Goal: Browse casually

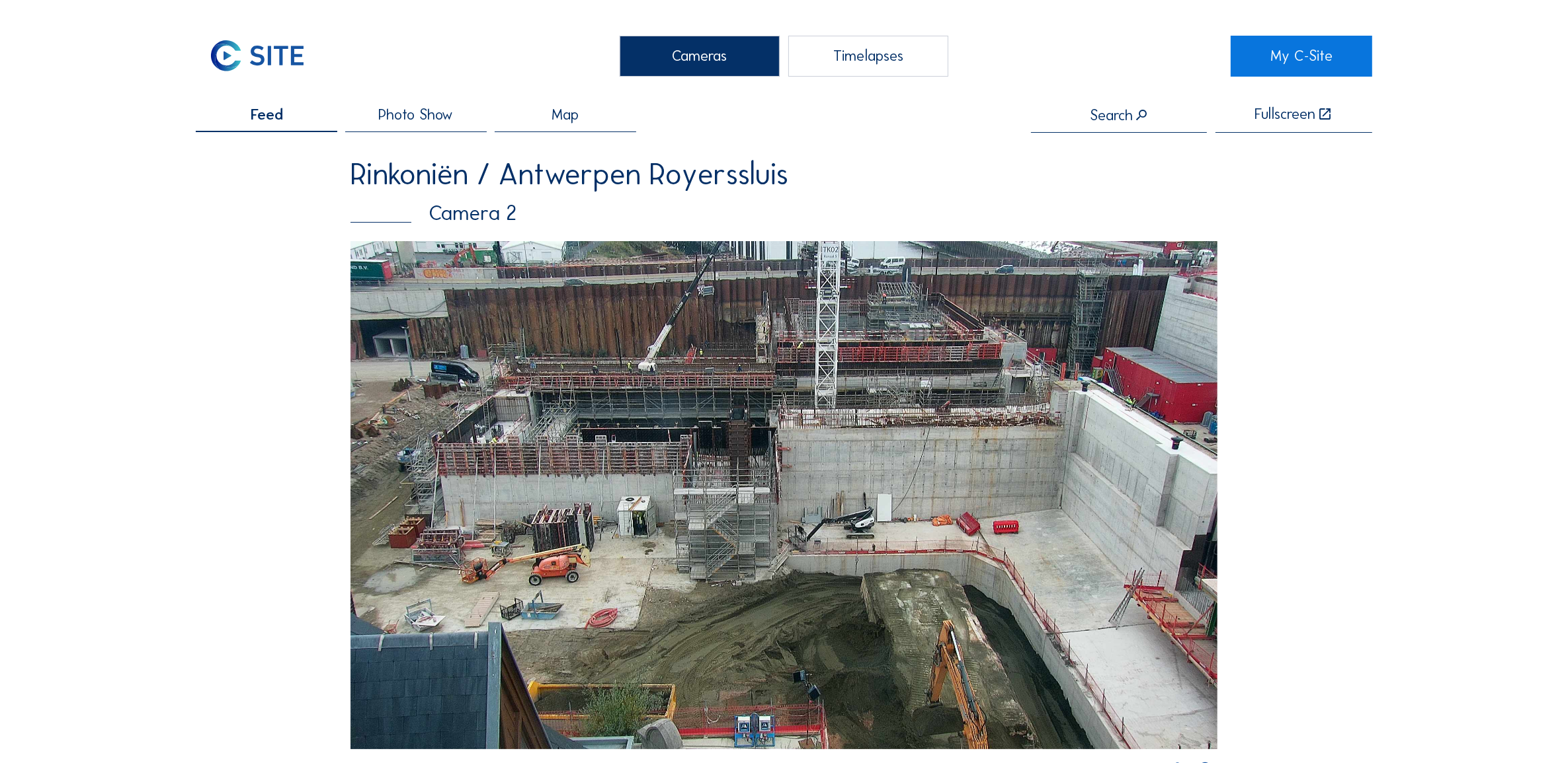
click at [727, 58] on div "Cameras" at bounding box center [699, 56] width 160 height 41
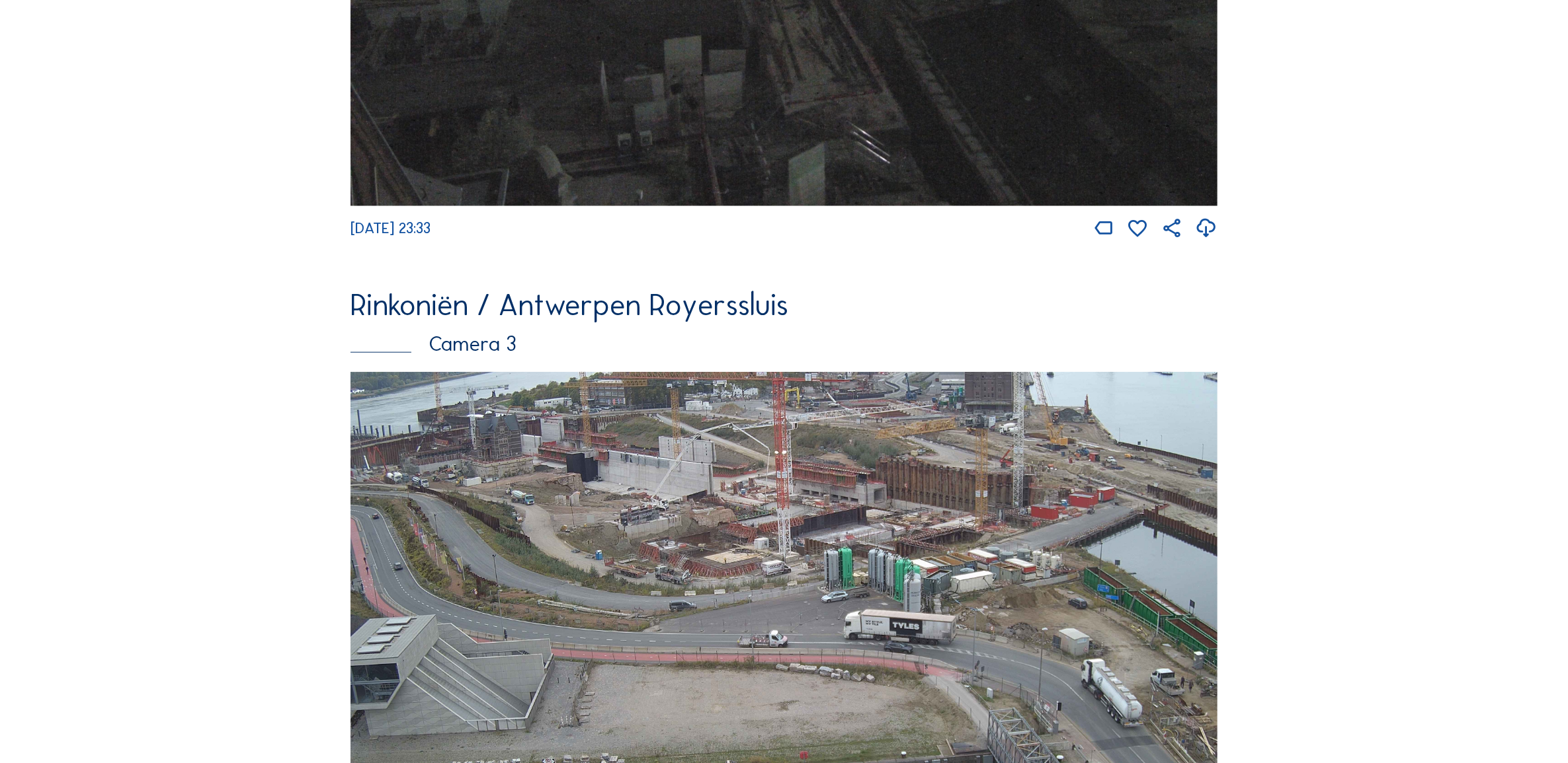
scroll to position [2175, 0]
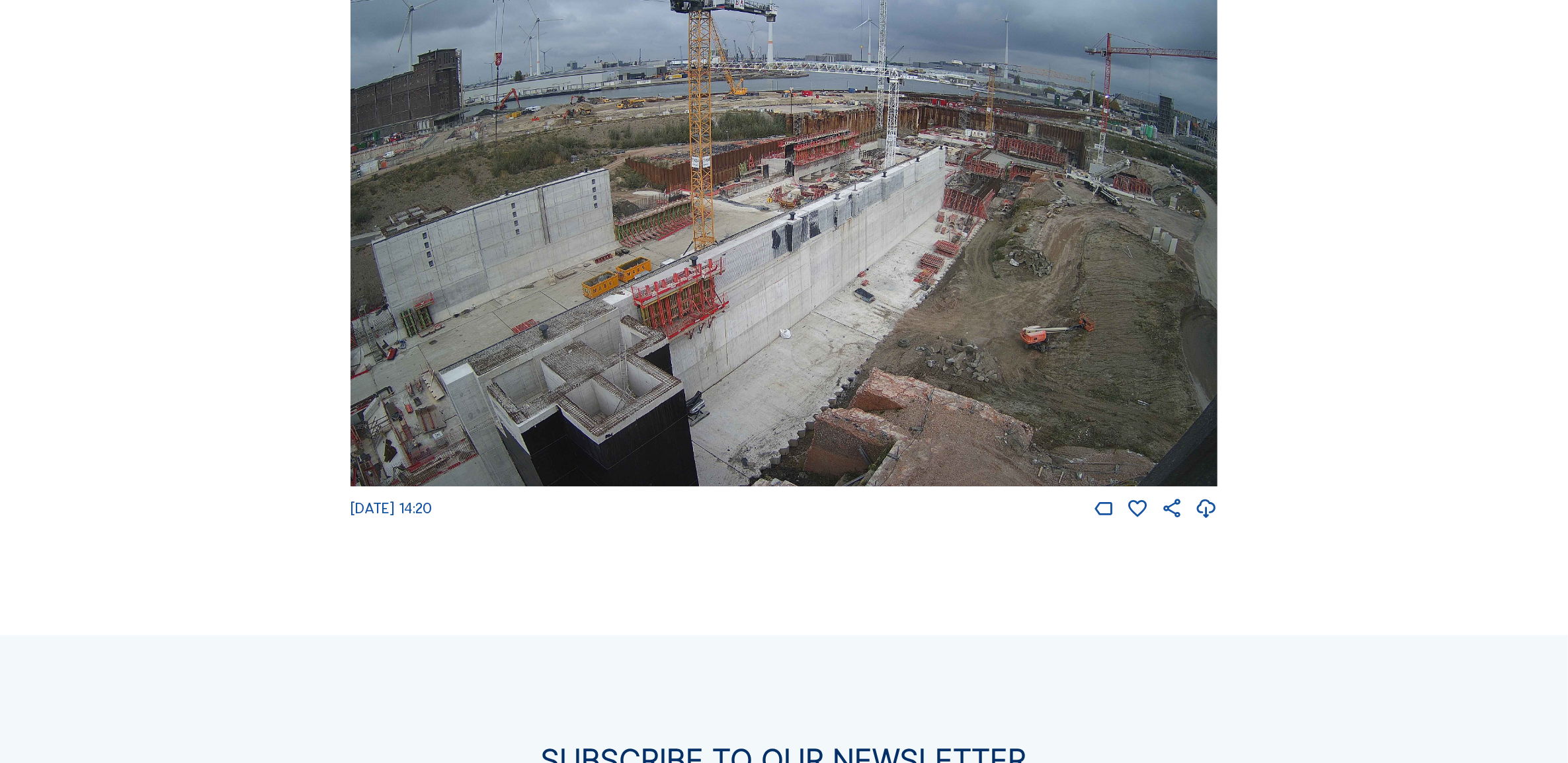
scroll to position [3331, 0]
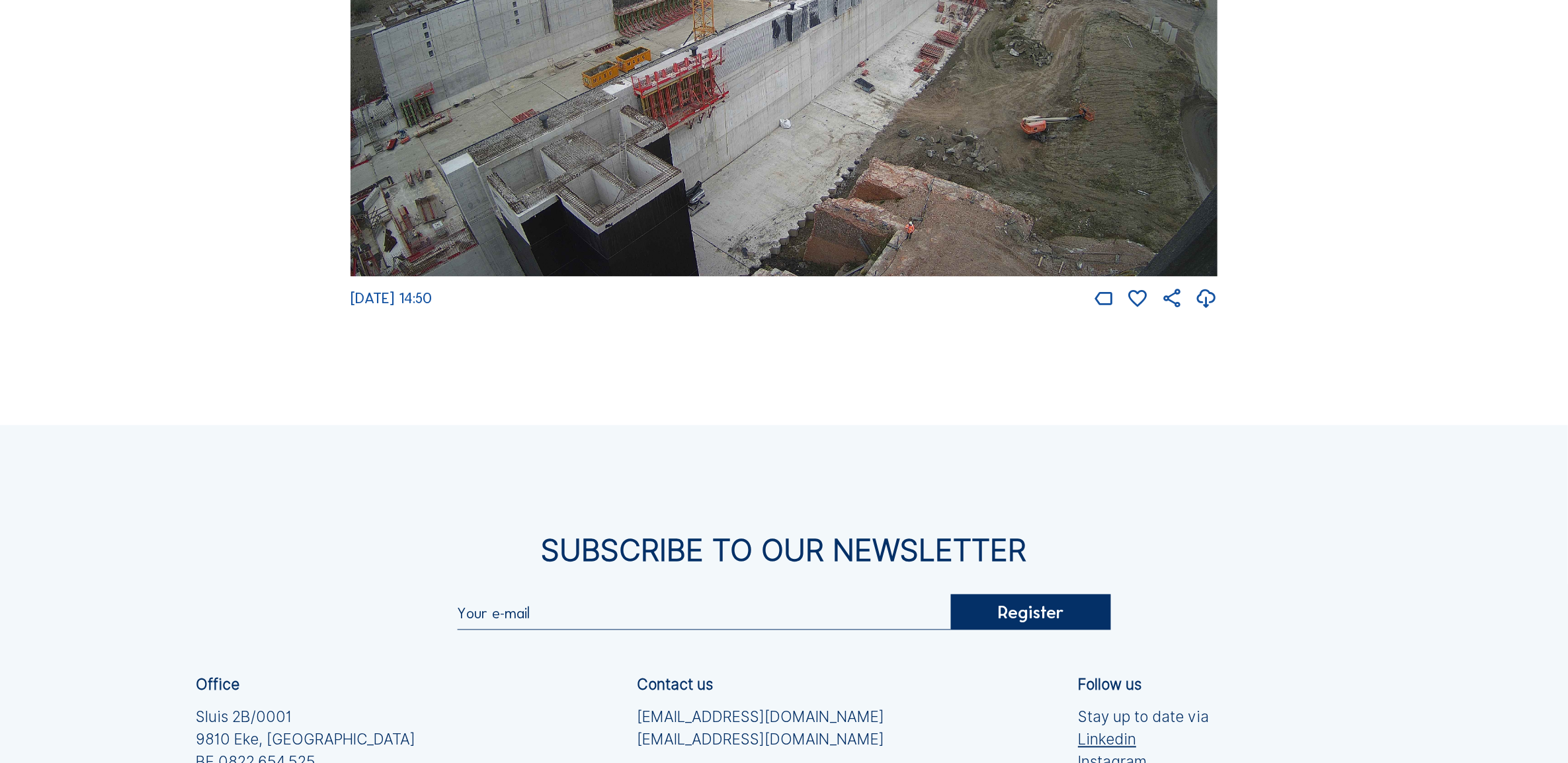
scroll to position [3101, 0]
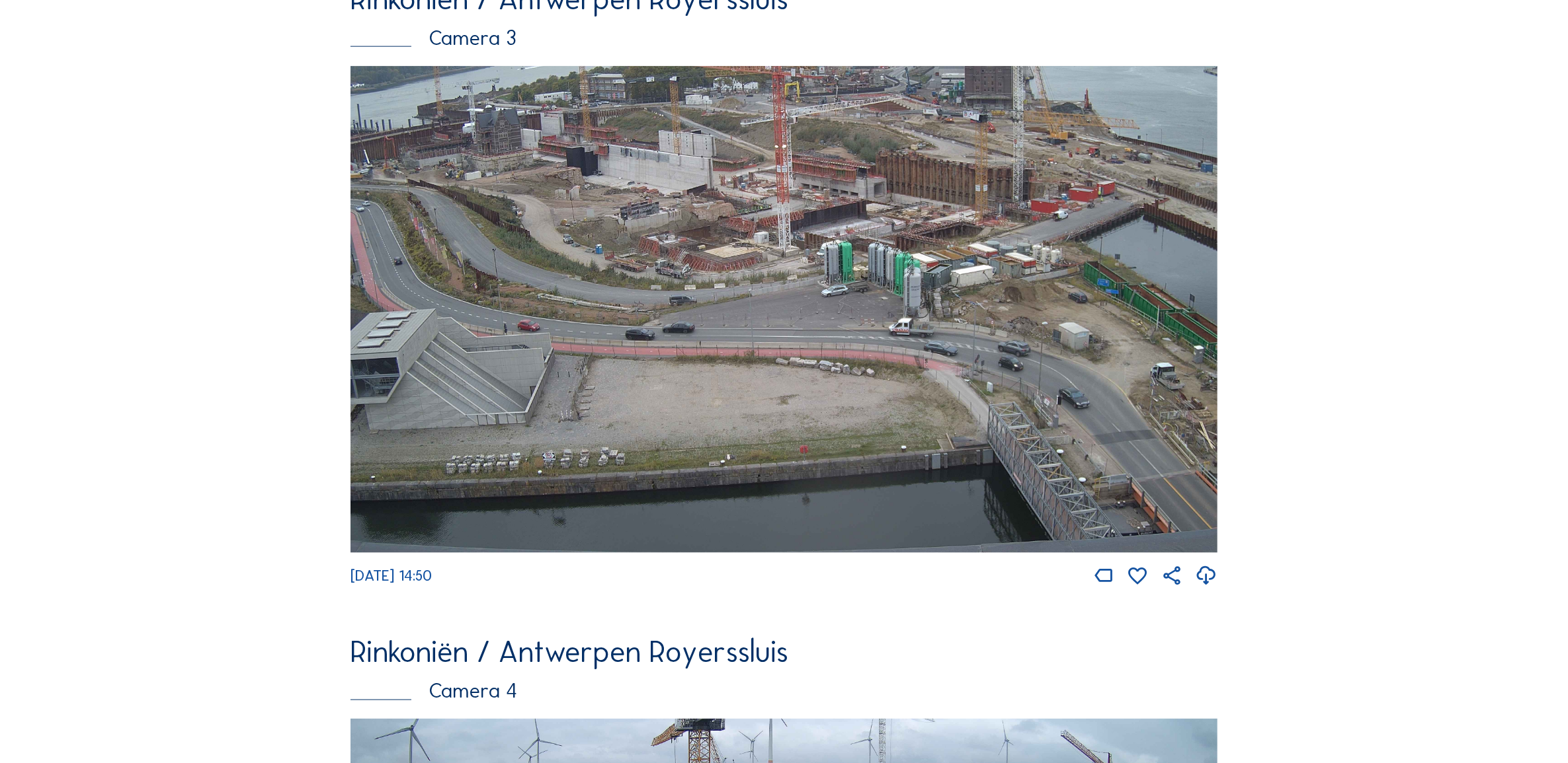
scroll to position [2175, 0]
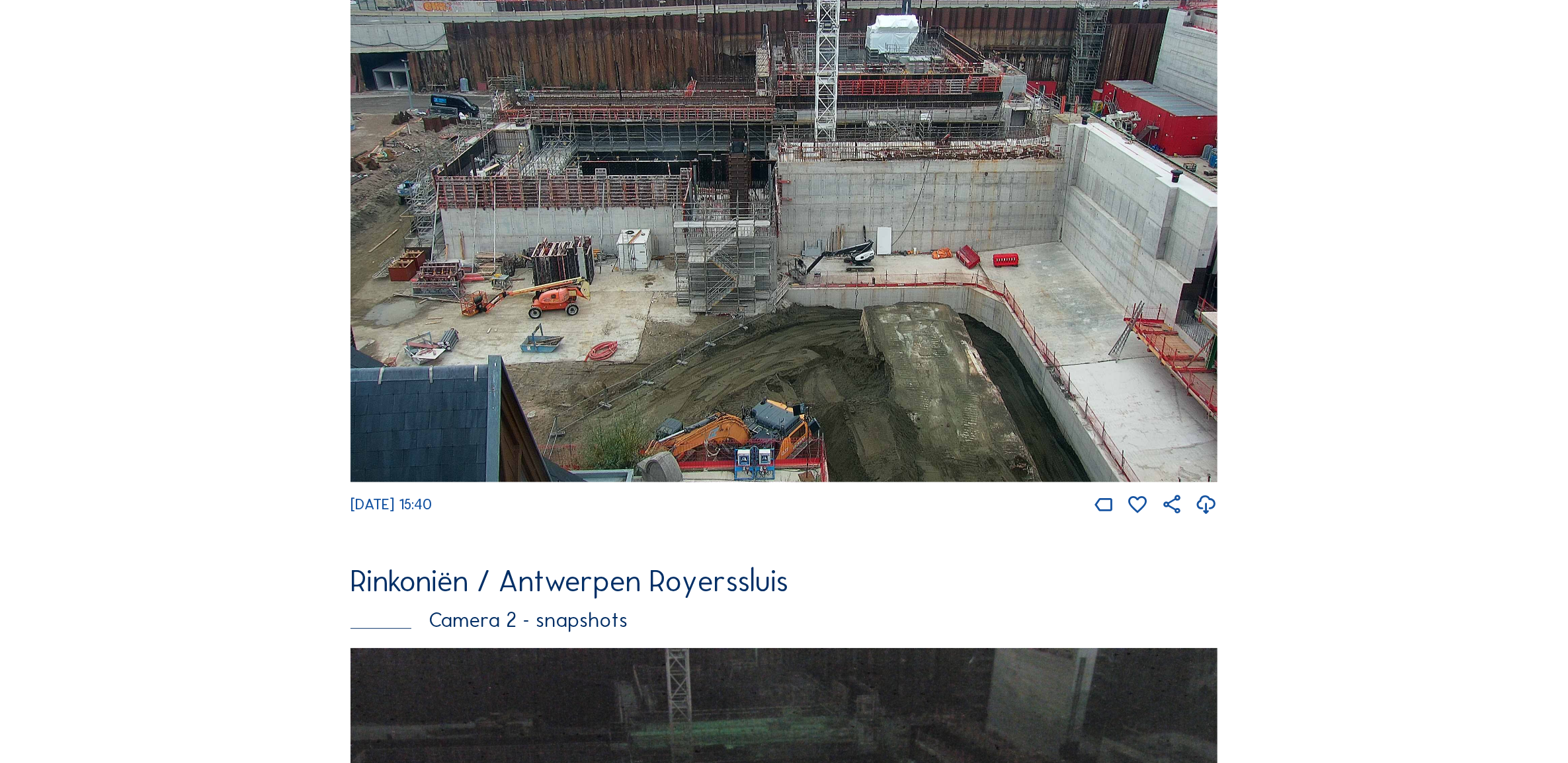
scroll to position [56, 0]
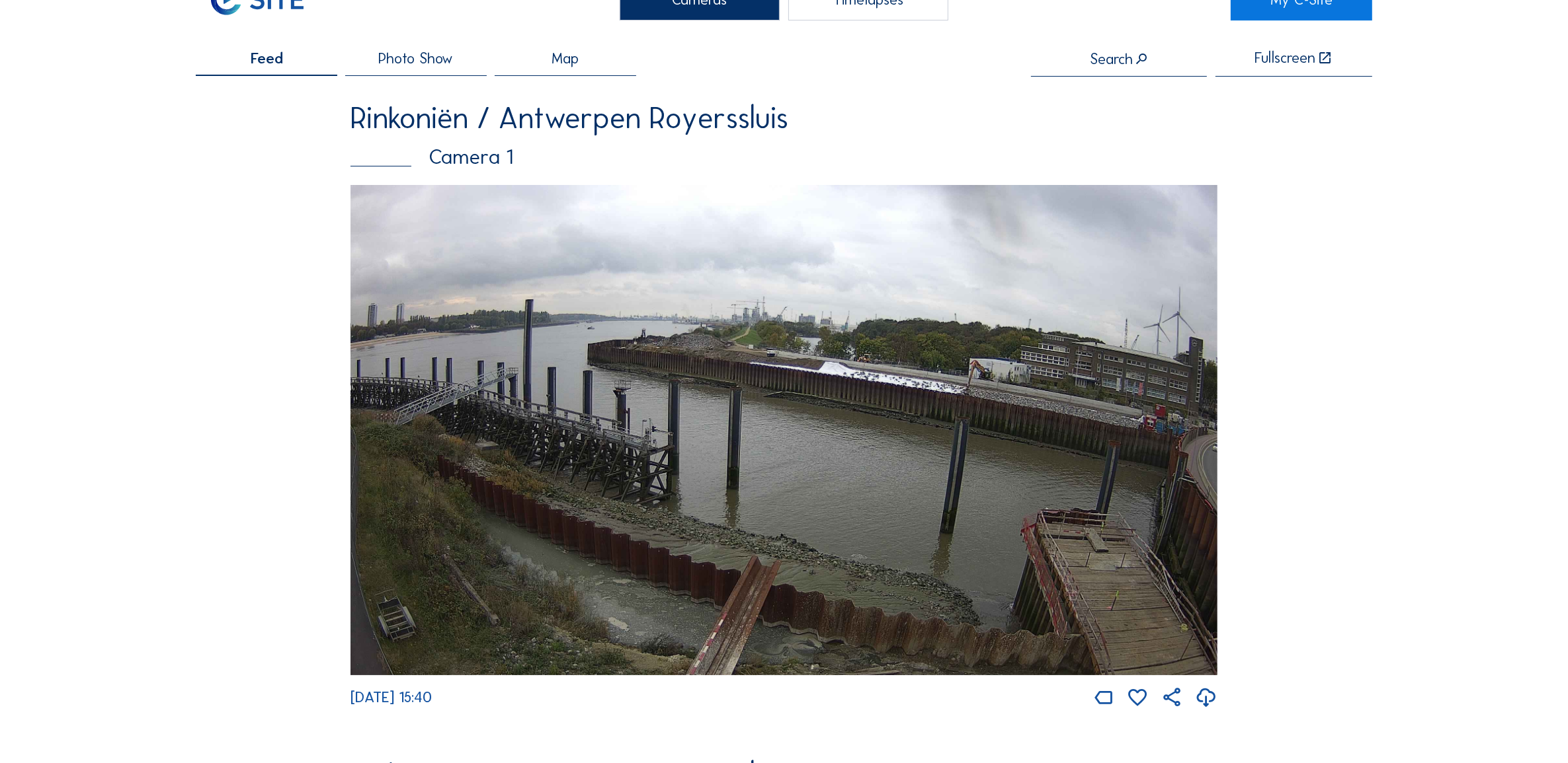
click at [984, 394] on img at bounding box center [784, 430] width 867 height 489
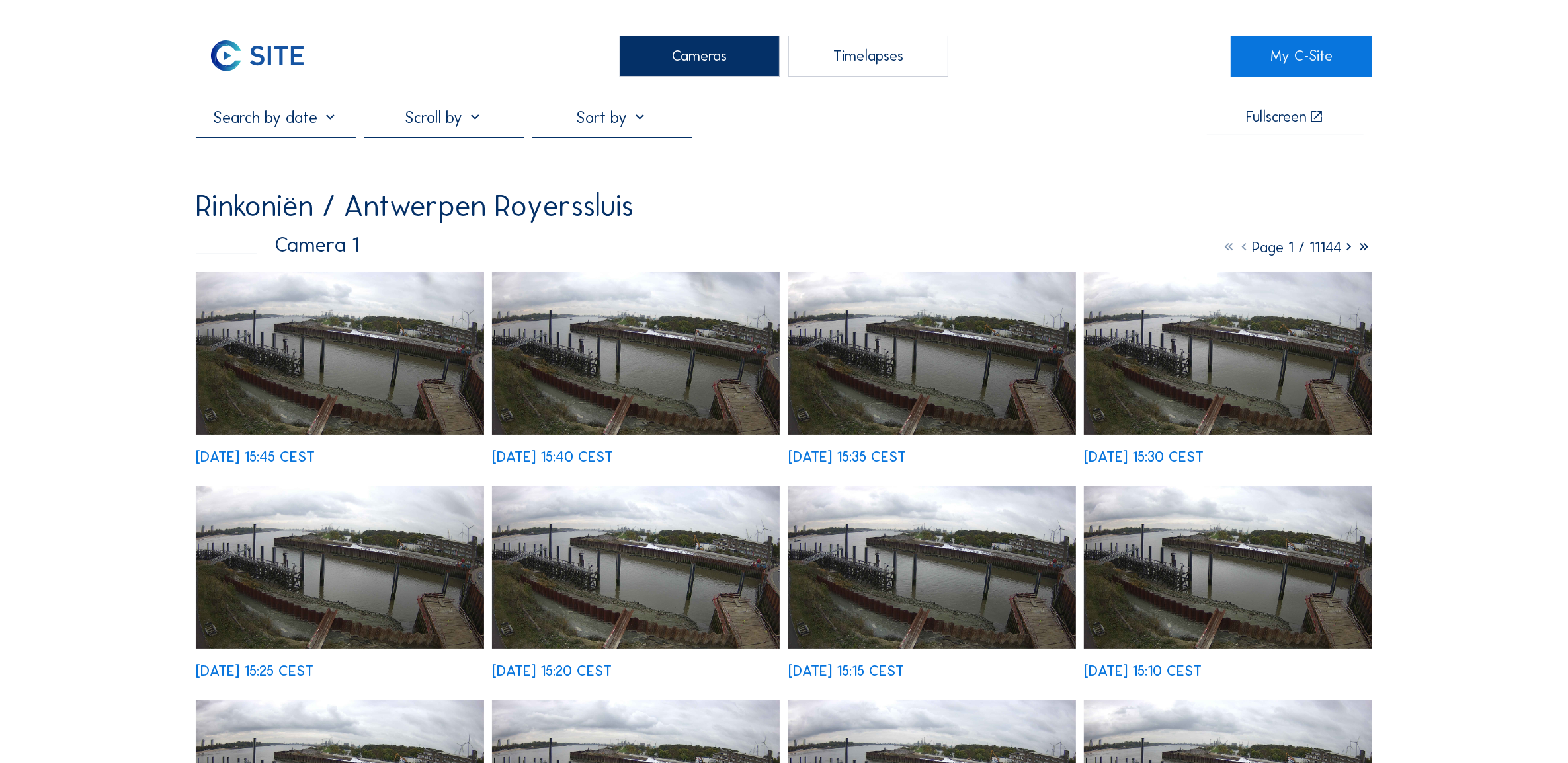
click at [447, 394] on img at bounding box center [339, 354] width 288 height 162
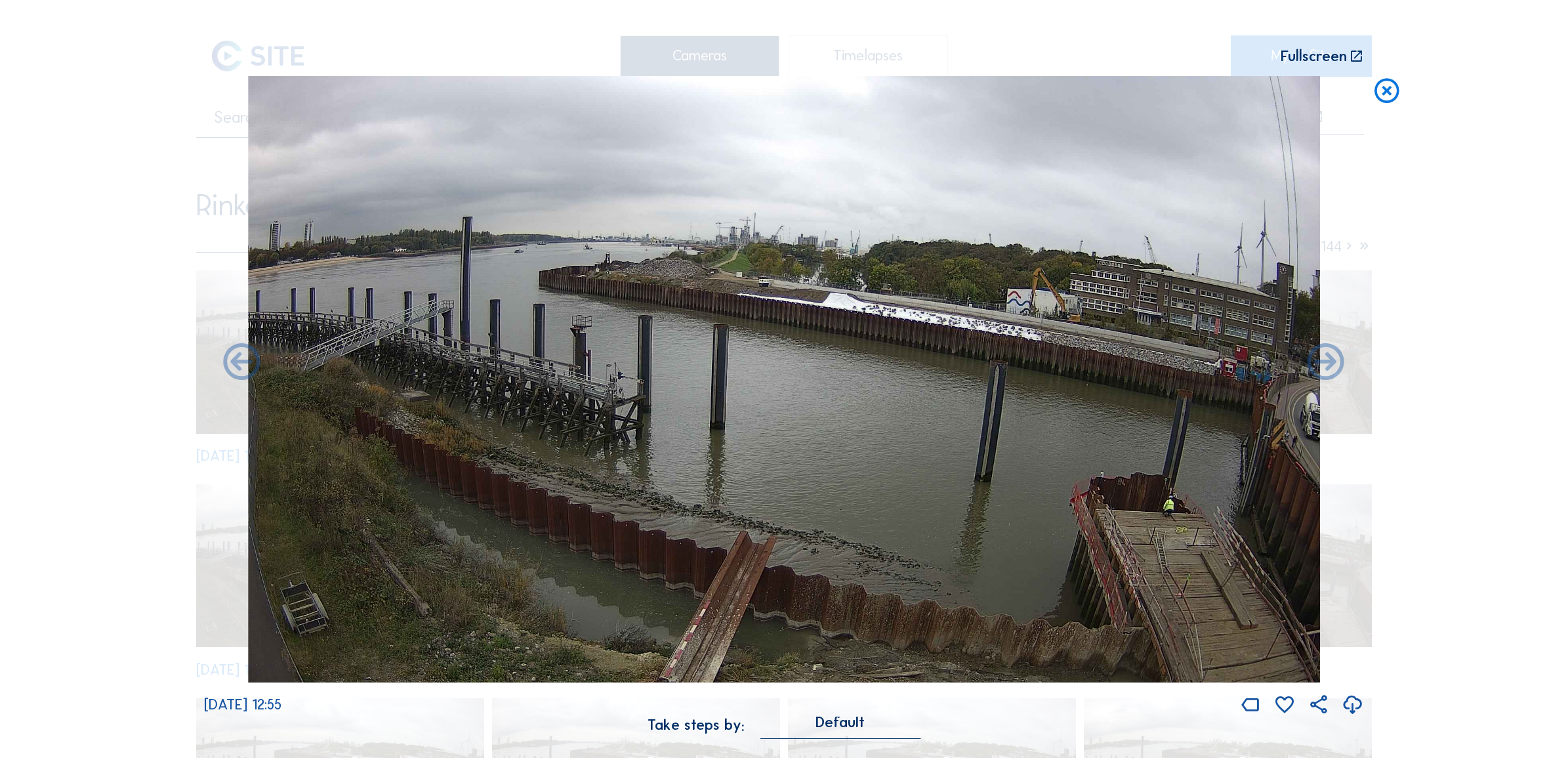
click at [79, 630] on div "Scroll to travel through time | Press 'Alt' Button + Scroll to Zoom | Click and…" at bounding box center [784, 379] width 1568 height 758
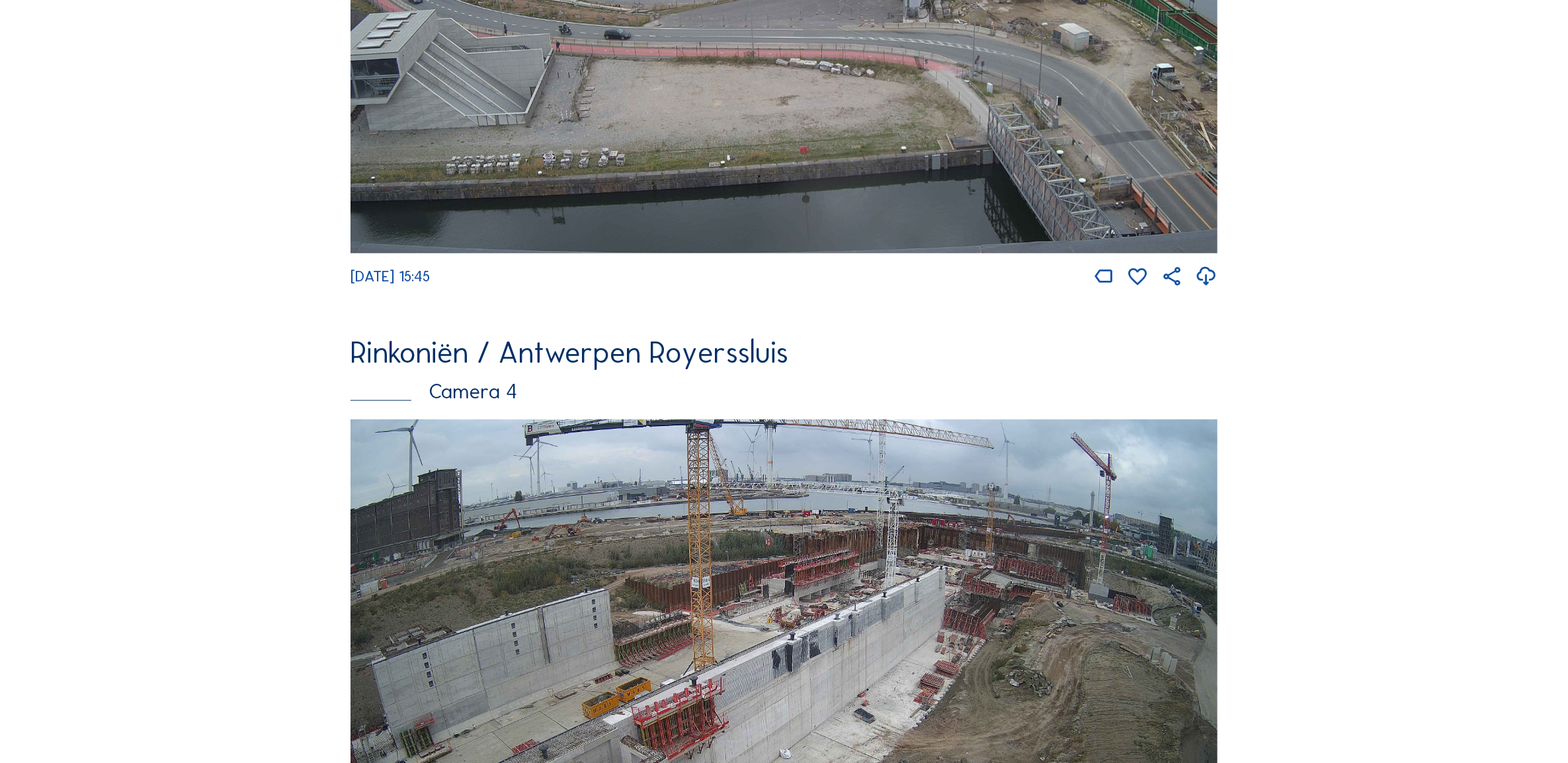
scroll to position [2782, 0]
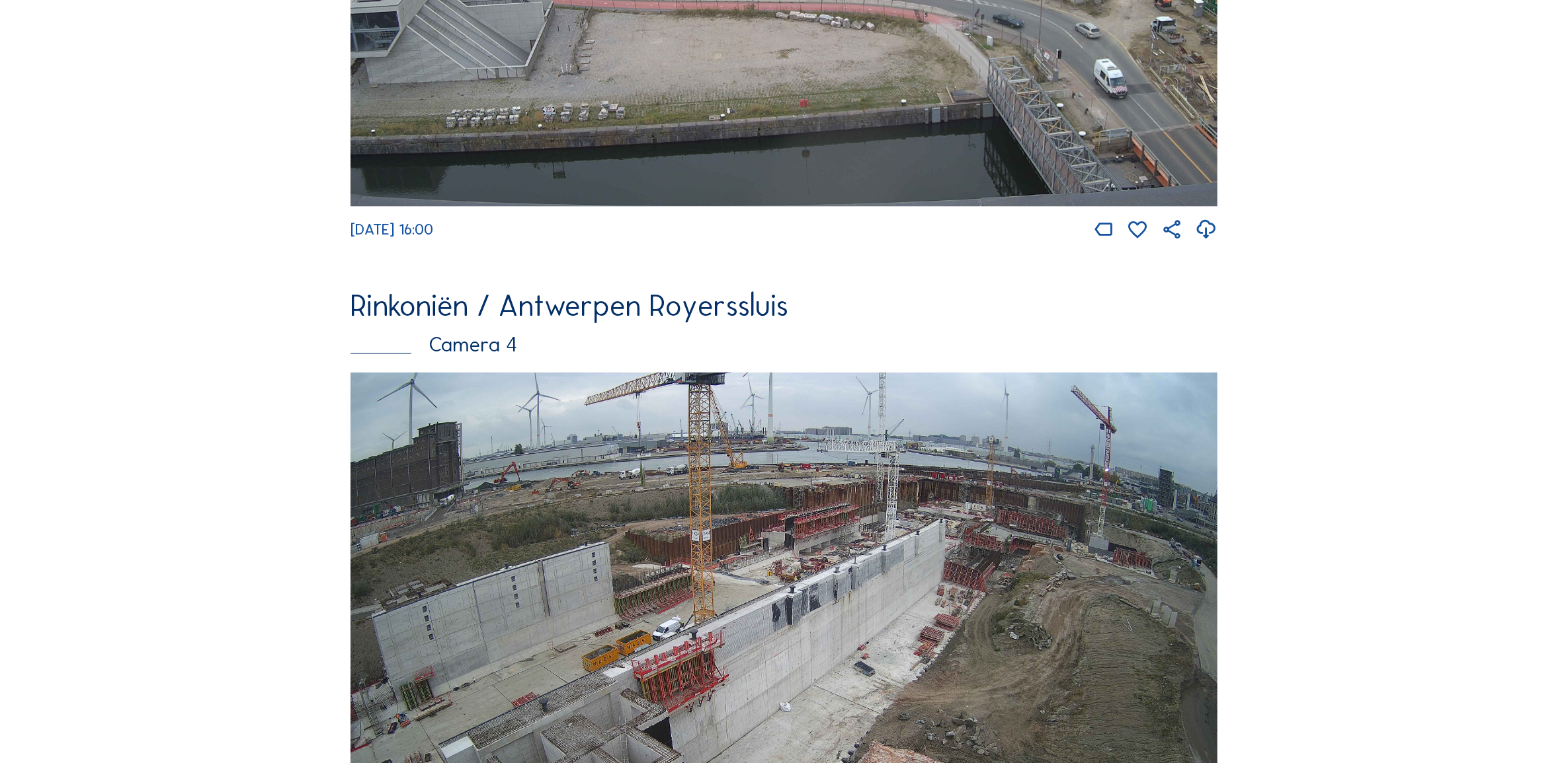
scroll to position [2782, 0]
